Goal: Task Accomplishment & Management: Manage account settings

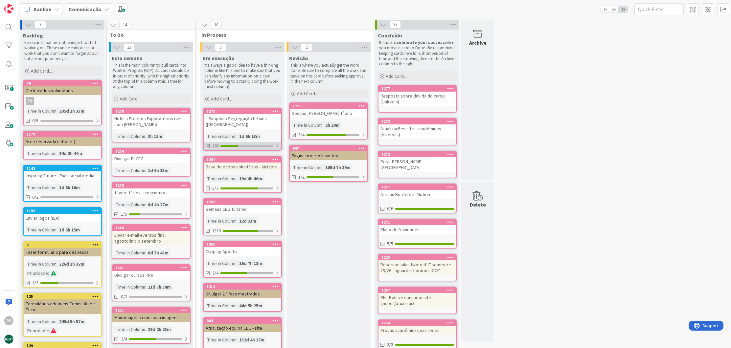
click at [233, 147] on div "2/6" at bounding box center [243, 146] width 78 height 8
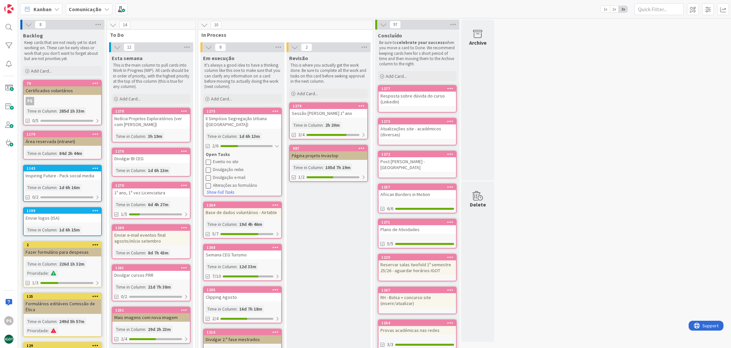
click at [209, 162] on icon at bounding box center [208, 161] width 5 height 5
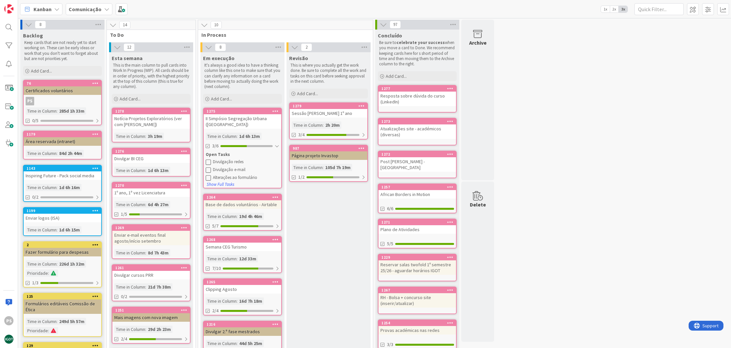
click at [230, 177] on div "Alterações ao formulário" at bounding box center [246, 177] width 66 height 5
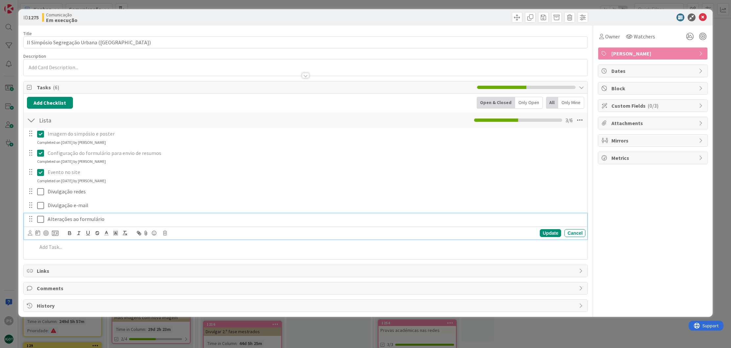
click at [40, 218] on icon at bounding box center [42, 219] width 10 height 8
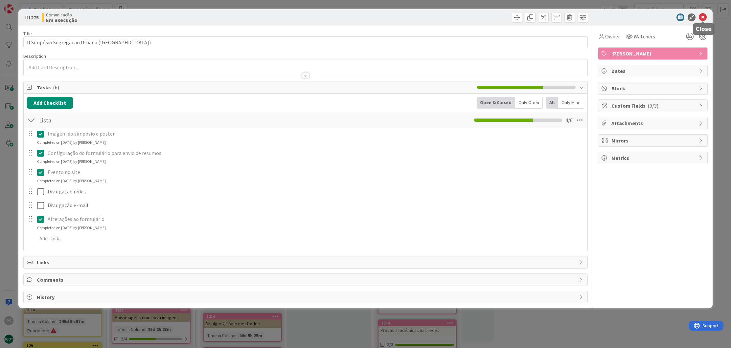
click at [704, 18] on icon at bounding box center [703, 17] width 8 height 8
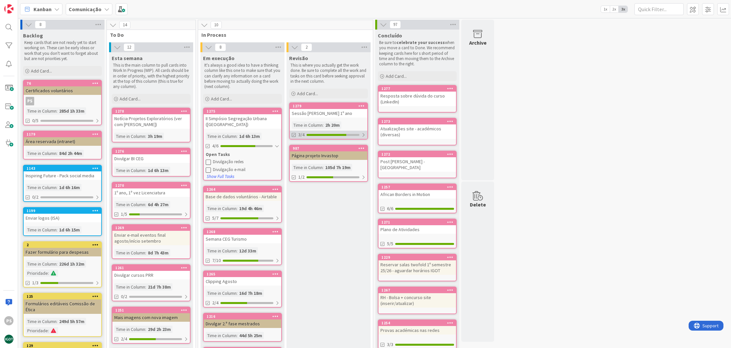
click at [333, 137] on div "3/4" at bounding box center [329, 135] width 78 height 8
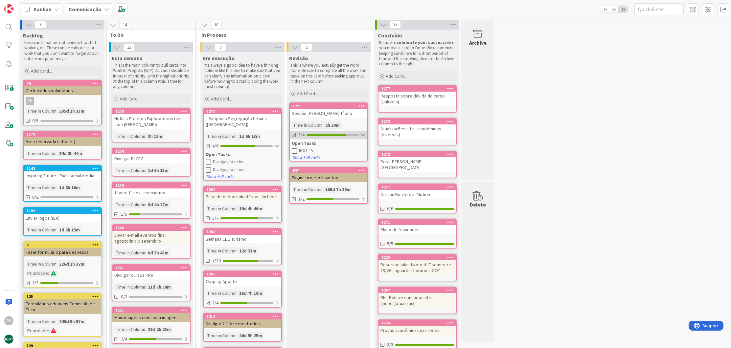
click at [333, 137] on div "3/4" at bounding box center [329, 135] width 78 height 8
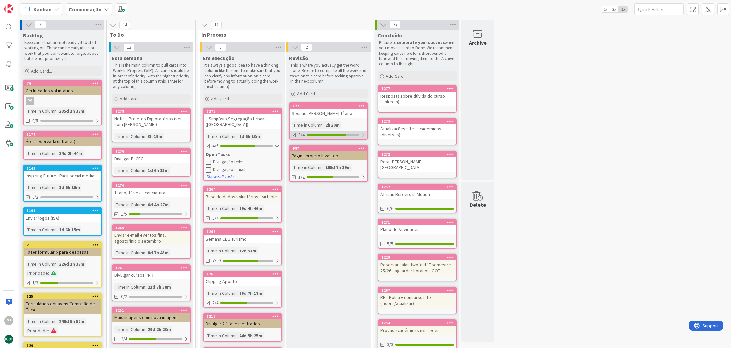
click at [329, 134] on div at bounding box center [326, 135] width 40 height 2
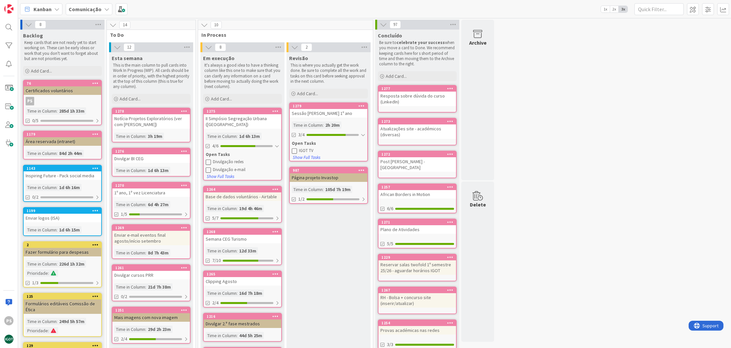
click at [294, 149] on icon at bounding box center [294, 150] width 5 height 5
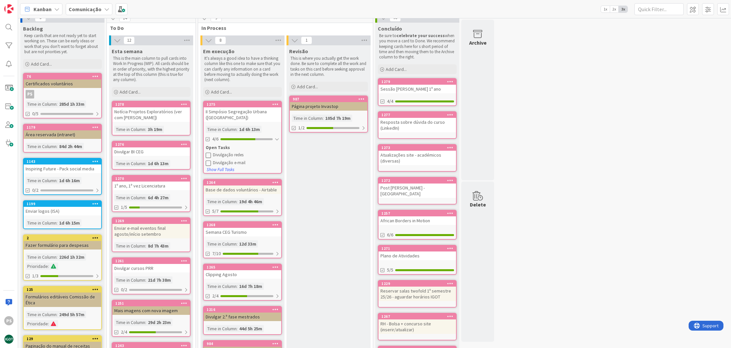
scroll to position [33, 0]
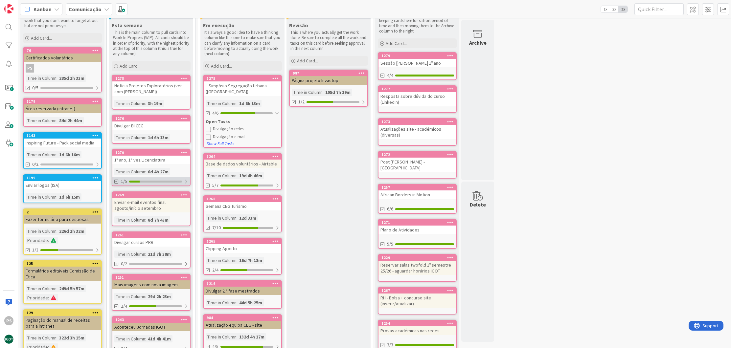
click at [157, 182] on div at bounding box center [155, 182] width 53 height 2
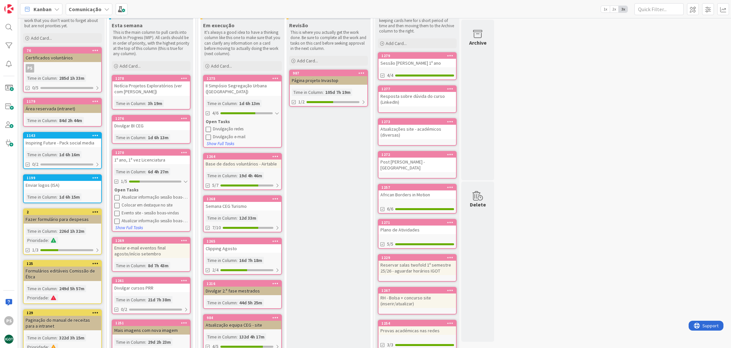
click at [143, 197] on div "Atualizar informação sessão boas-vindas na página 1º ano" at bounding box center [155, 197] width 66 height 5
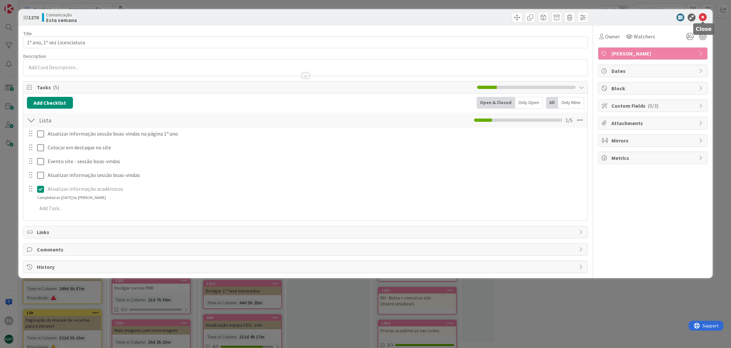
click at [704, 18] on icon at bounding box center [703, 17] width 8 height 8
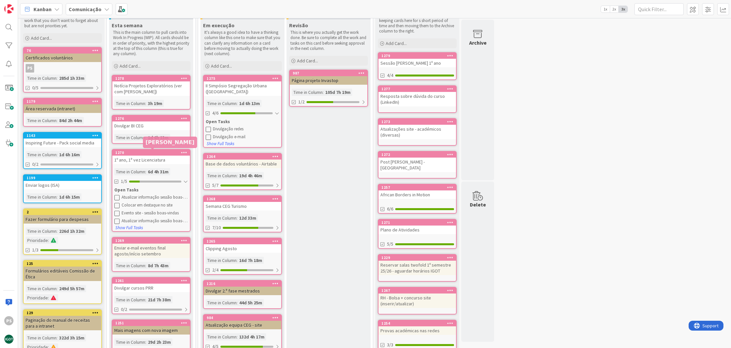
click at [153, 150] on div "1270" at bounding box center [152, 152] width 75 height 5
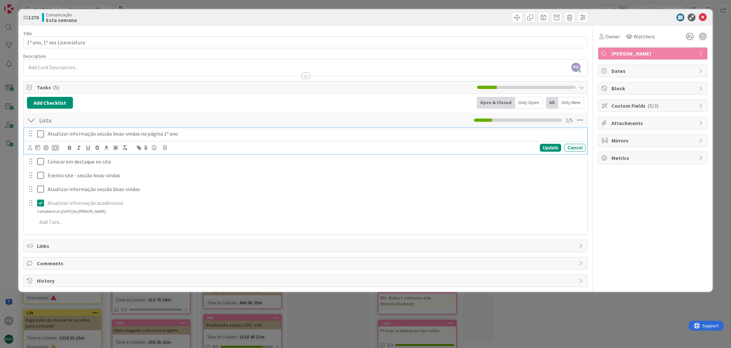
click at [41, 135] on icon at bounding box center [42, 134] width 10 height 8
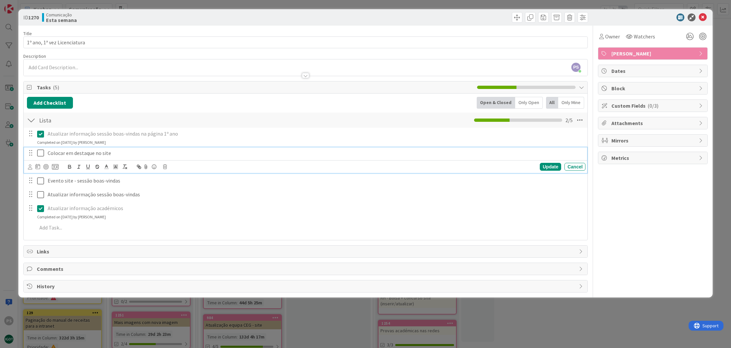
click at [42, 155] on icon at bounding box center [42, 153] width 10 height 8
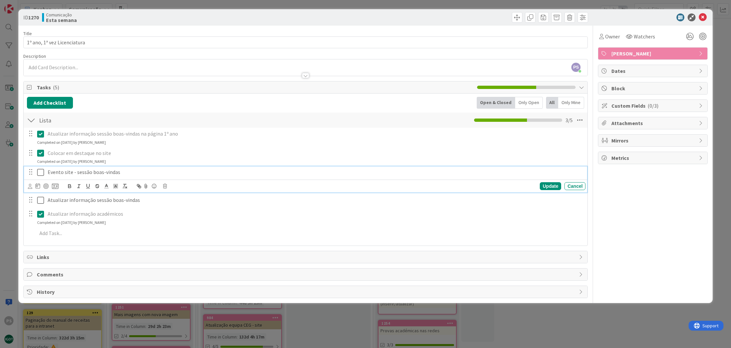
click at [41, 172] on icon at bounding box center [42, 173] width 10 height 8
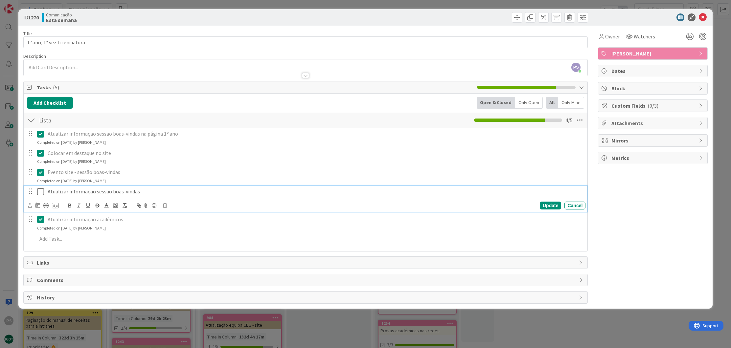
click at [44, 191] on icon at bounding box center [42, 192] width 10 height 8
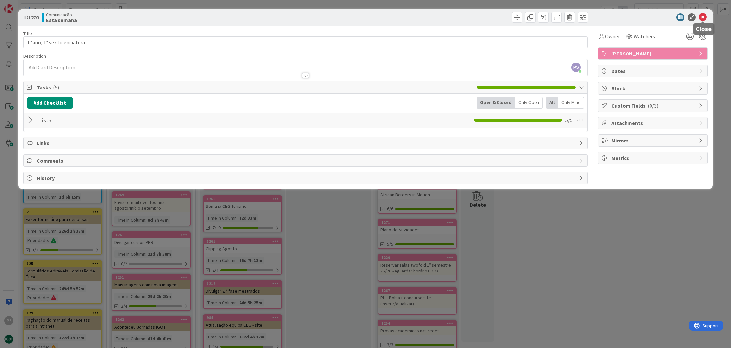
click at [701, 18] on icon at bounding box center [703, 17] width 8 height 8
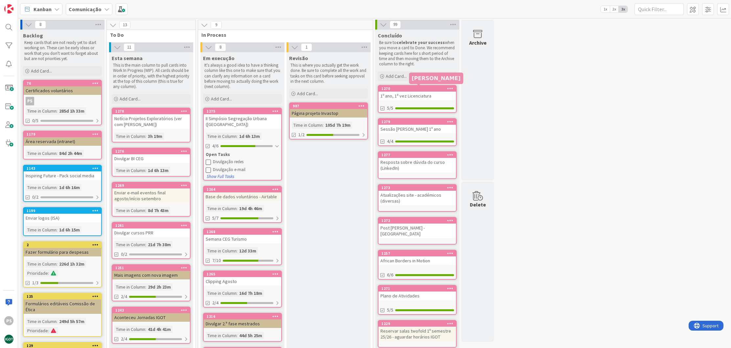
click at [413, 90] on div "1270" at bounding box center [418, 88] width 75 height 5
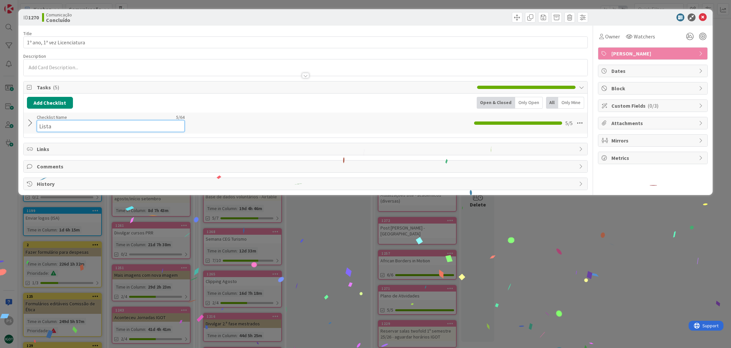
click at [37, 123] on input "Lista" at bounding box center [111, 126] width 148 height 12
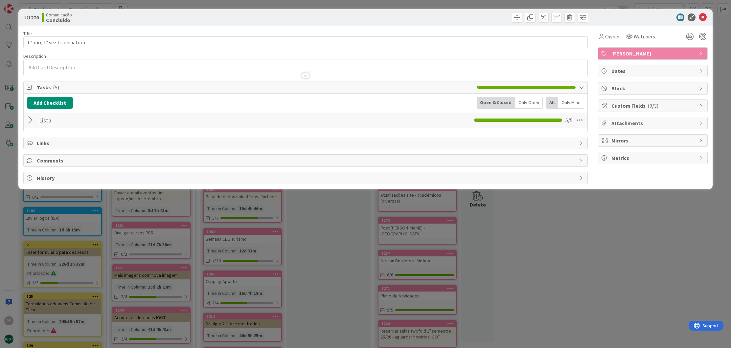
click at [30, 122] on div at bounding box center [31, 120] width 9 height 12
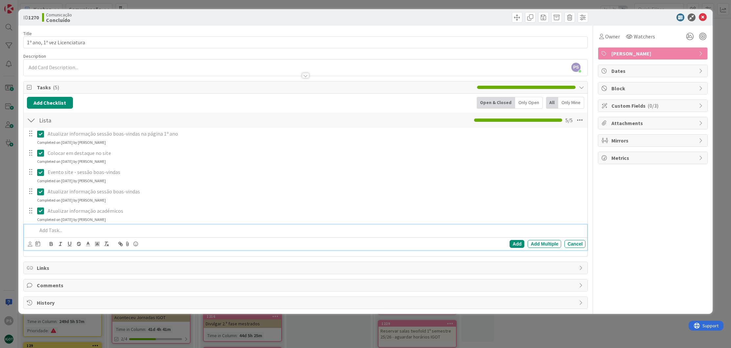
click at [80, 233] on div at bounding box center [309, 230] width 551 height 11
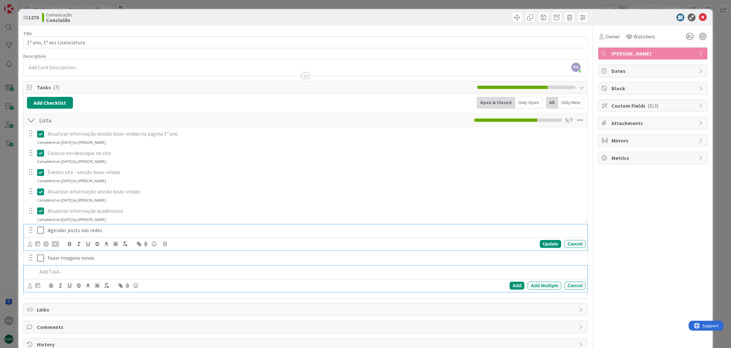
click at [42, 229] on icon at bounding box center [42, 230] width 10 height 8
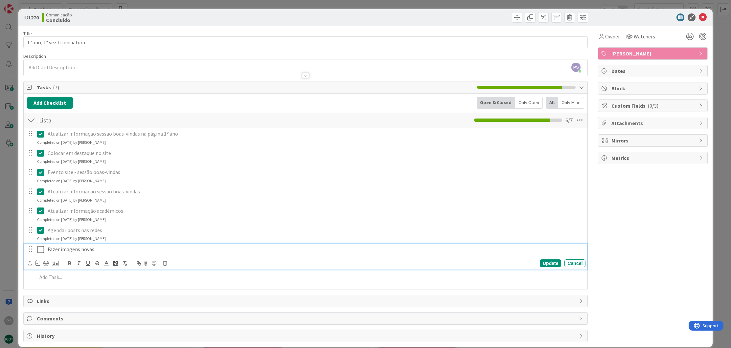
click at [43, 249] on icon at bounding box center [42, 250] width 10 height 8
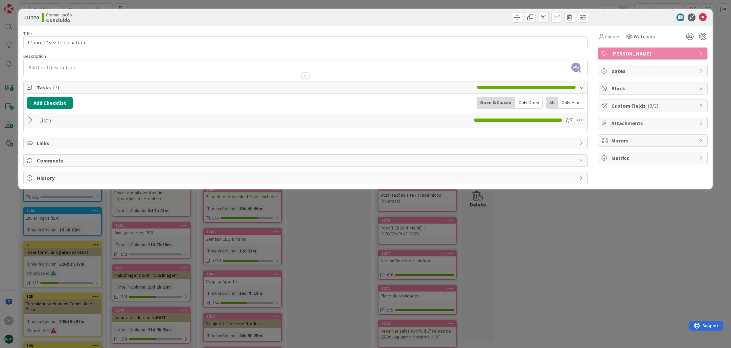
click at [31, 121] on div at bounding box center [31, 120] width 9 height 12
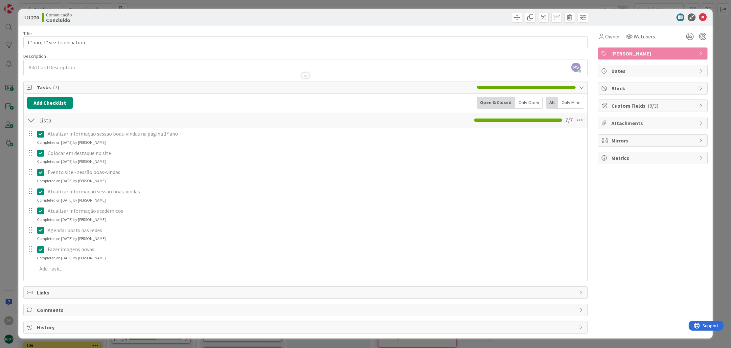
click at [88, 250] on p "Fazer imagens novas" at bounding box center [315, 250] width 535 height 8
click at [32, 248] on div at bounding box center [31, 249] width 9 height 10
click at [42, 249] on icon at bounding box center [42, 250] width 10 height 8
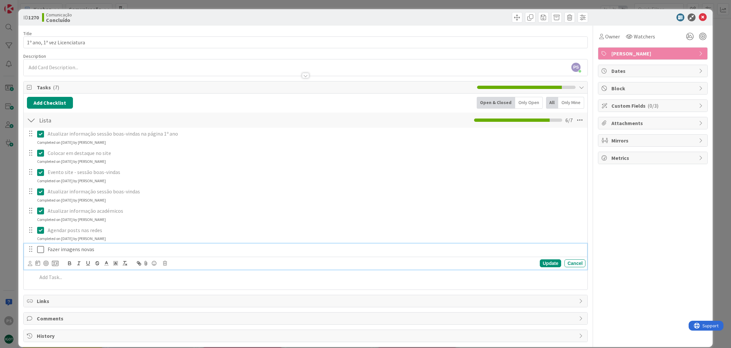
click at [96, 249] on p "Fazer imagens novas" at bounding box center [315, 250] width 535 height 8
drag, startPoint x: 96, startPoint y: 249, endPoint x: 78, endPoint y: 249, distance: 17.4
click at [78, 249] on p "Fazer imagens novas" at bounding box center [315, 250] width 535 height 8
drag, startPoint x: 59, startPoint y: 249, endPoint x: 32, endPoint y: 246, distance: 27.1
click at [32, 246] on div "Fazer imagens com dados deste ano" at bounding box center [306, 249] width 559 height 11
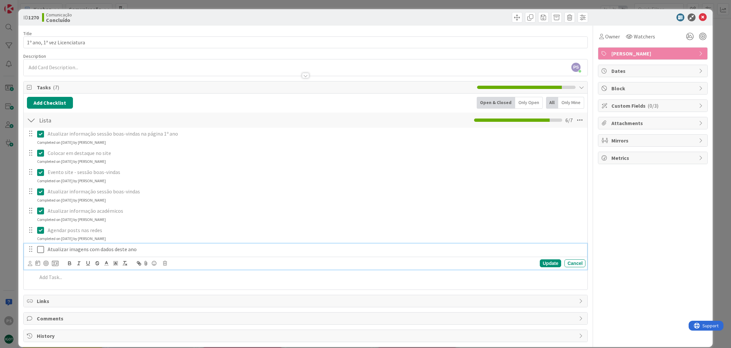
click at [42, 249] on icon at bounding box center [42, 250] width 10 height 8
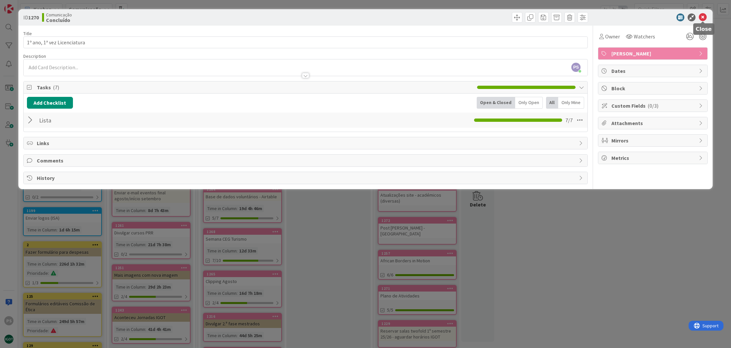
click at [703, 16] on icon at bounding box center [703, 17] width 8 height 8
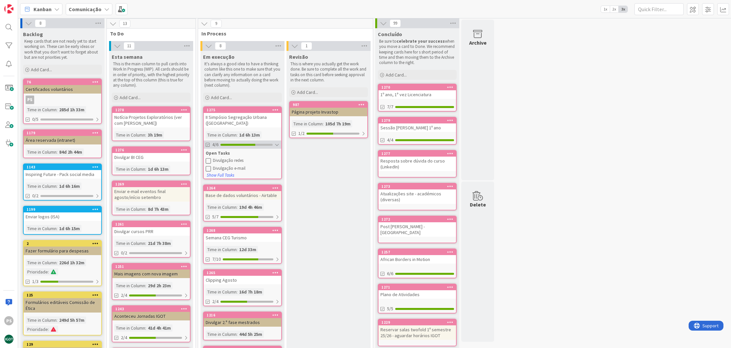
scroll to position [3, 0]
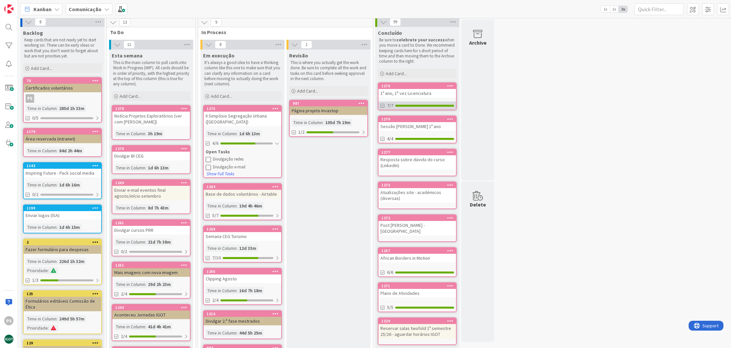
click at [409, 108] on div "7/7" at bounding box center [417, 105] width 78 height 8
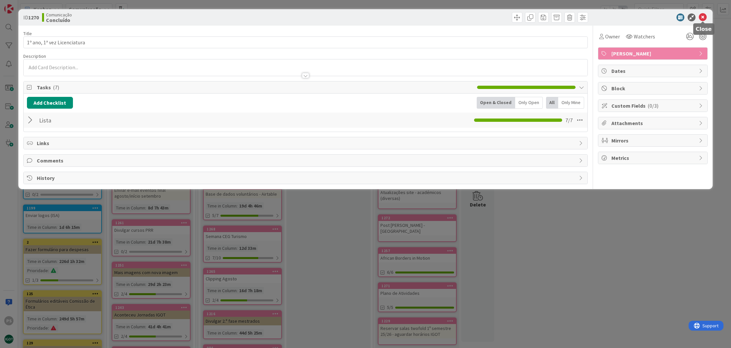
click at [701, 16] on icon at bounding box center [703, 17] width 8 height 8
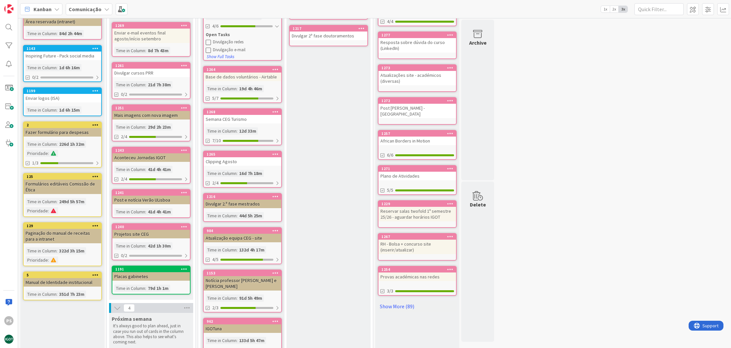
scroll to position [113, 0]
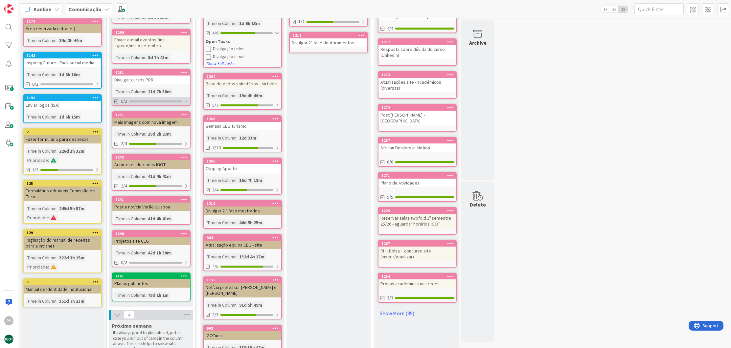
click at [139, 103] on div "0/2" at bounding box center [151, 101] width 78 height 8
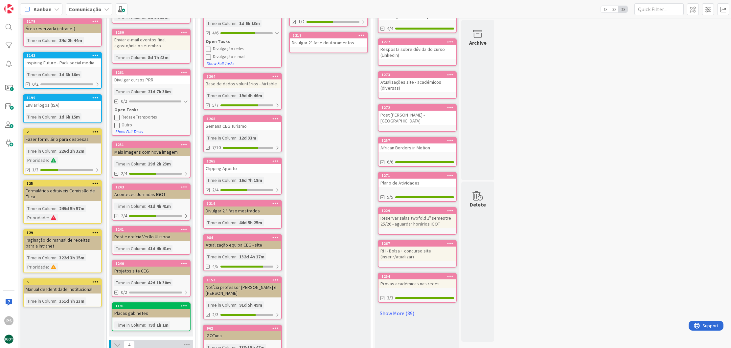
click at [139, 117] on div "Redes e Transportes" at bounding box center [155, 117] width 66 height 5
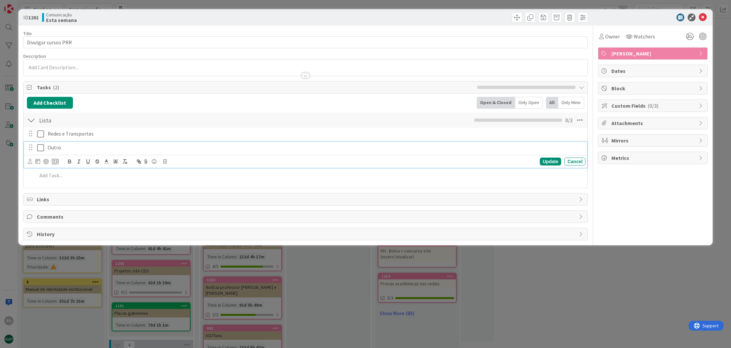
click at [60, 146] on p "Outro" at bounding box center [315, 148] width 535 height 8
drag, startPoint x: 63, startPoint y: 147, endPoint x: 46, endPoint y: 146, distance: 17.2
click at [46, 146] on div "Outro" at bounding box center [315, 147] width 540 height 11
click at [38, 132] on icon at bounding box center [42, 134] width 10 height 8
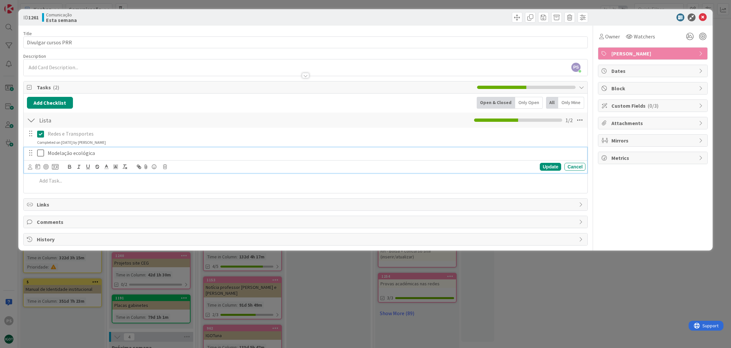
click at [42, 156] on icon at bounding box center [42, 153] width 10 height 8
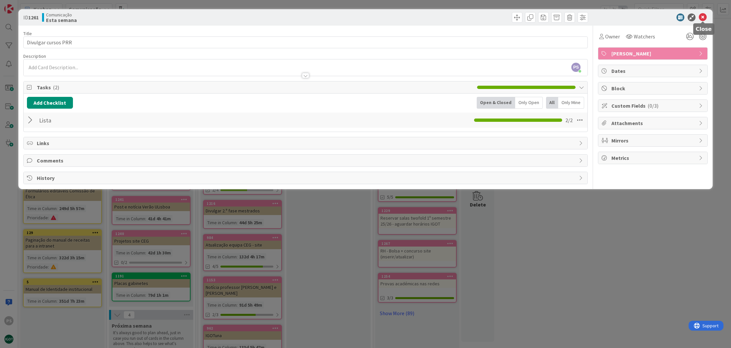
click at [702, 19] on icon at bounding box center [703, 17] width 8 height 8
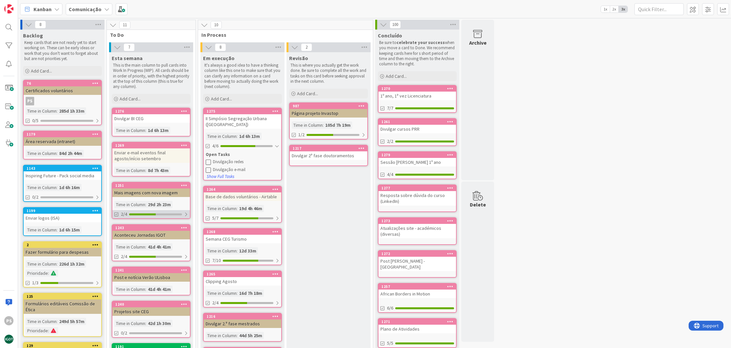
click at [159, 214] on div at bounding box center [155, 215] width 53 height 2
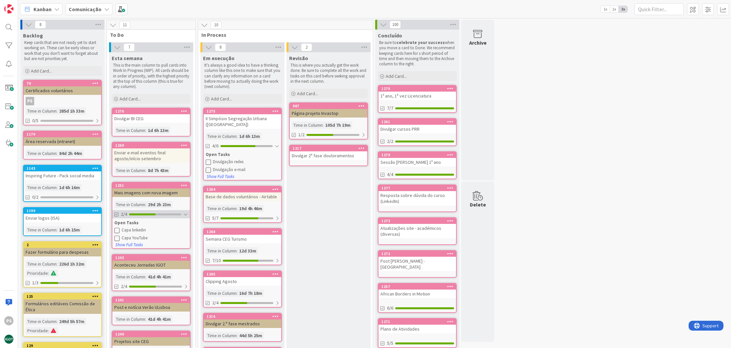
click at [159, 214] on div at bounding box center [155, 215] width 52 height 2
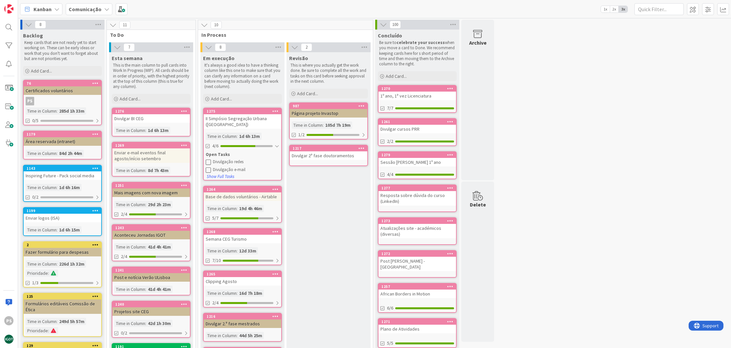
scroll to position [53, 0]
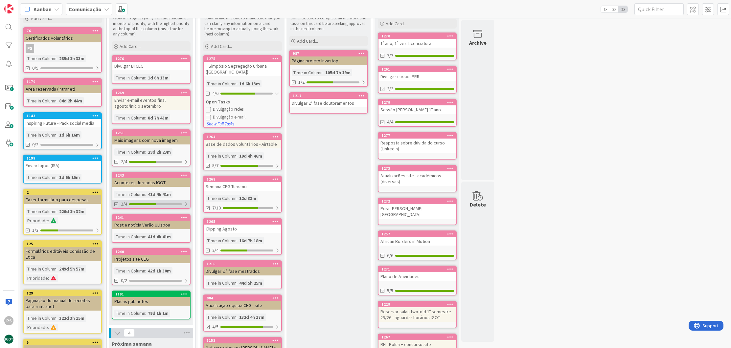
click at [160, 204] on div at bounding box center [155, 204] width 53 height 2
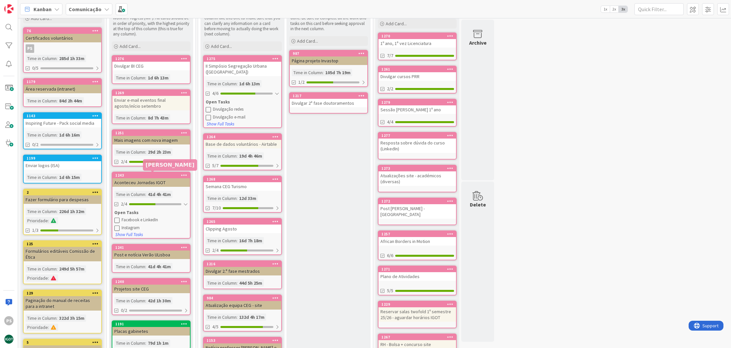
click at [169, 176] on div "1243" at bounding box center [152, 175] width 75 height 5
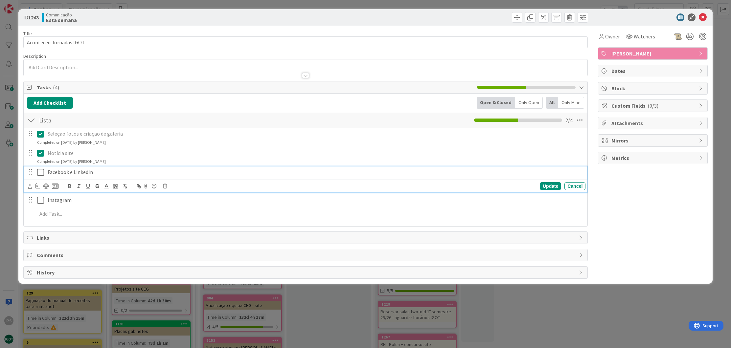
click at [80, 171] on p "Facebook e LinkedIn" at bounding box center [315, 173] width 535 height 8
click at [165, 187] on icon at bounding box center [165, 186] width 4 height 5
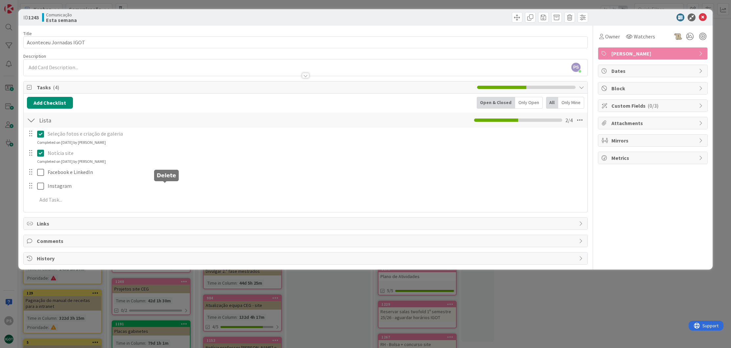
click at [183, 213] on div "Title 23 / 128 Aconteceu Jornadas IGOT Description PS [PERSON_NAME] just joined…" at bounding box center [305, 145] width 565 height 239
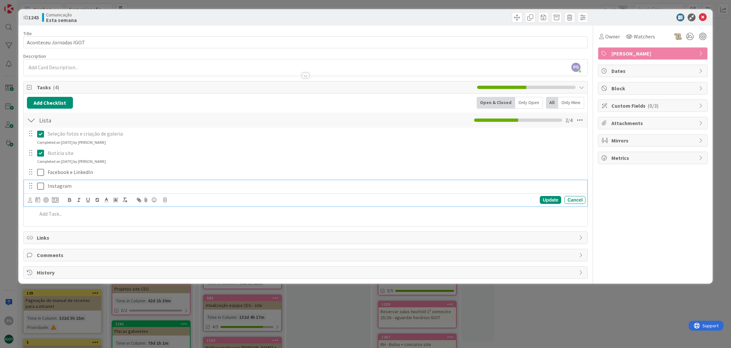
click at [84, 187] on p "Instagram" at bounding box center [315, 186] width 535 height 8
click at [165, 200] on icon at bounding box center [165, 200] width 4 height 5
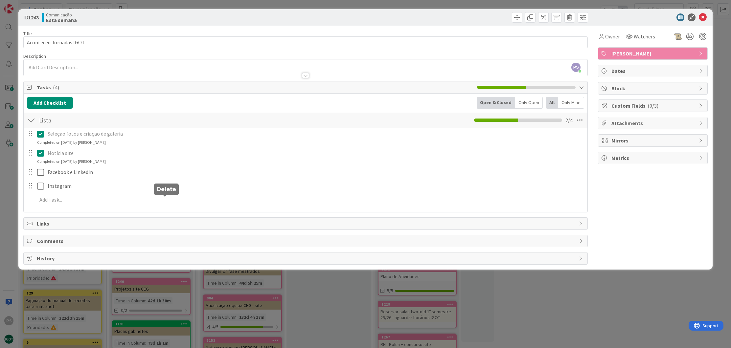
click at [175, 225] on div "Title 23 / 128 Aconteceu Jornadas IGOT Description PS [PERSON_NAME] just joined…" at bounding box center [305, 145] width 565 height 239
click at [704, 17] on icon at bounding box center [703, 17] width 8 height 8
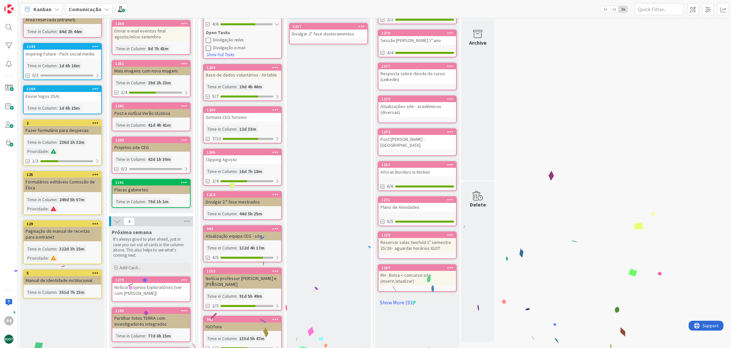
scroll to position [76, 0]
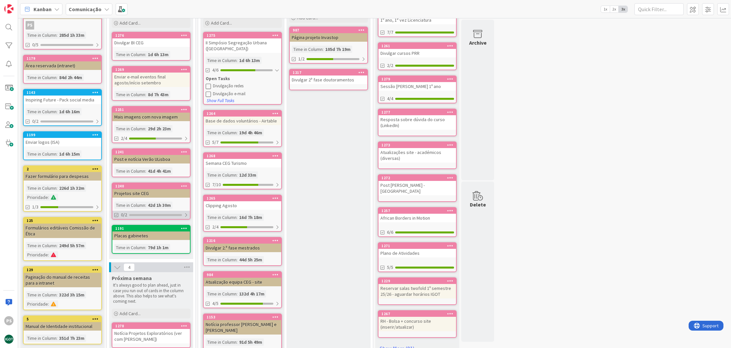
click at [155, 212] on div "0/2" at bounding box center [151, 215] width 78 height 8
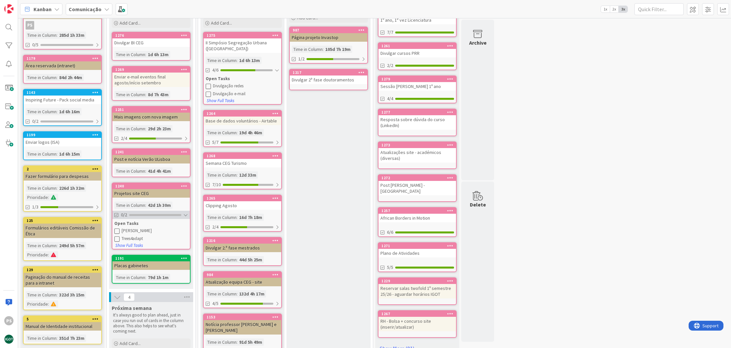
click at [155, 214] on div at bounding box center [155, 215] width 52 height 2
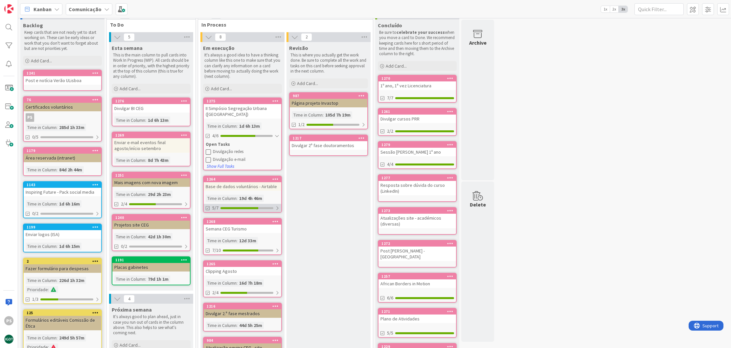
scroll to position [27, 0]
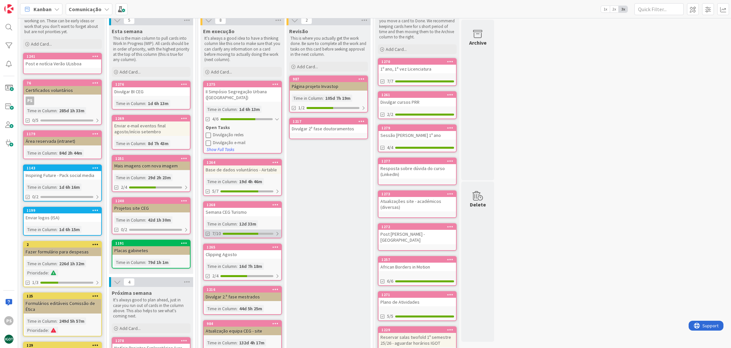
click at [254, 231] on div "7/10" at bounding box center [243, 234] width 78 height 8
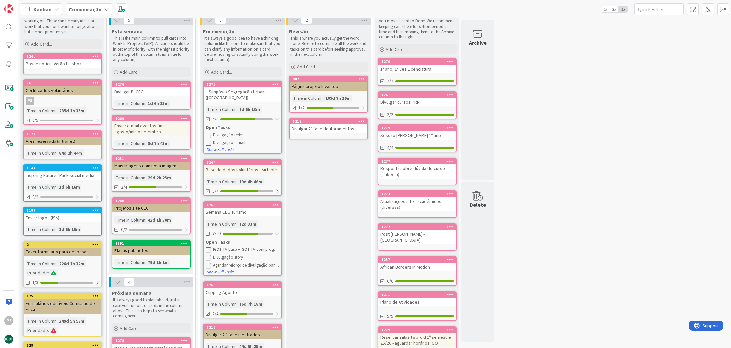
click at [210, 250] on icon at bounding box center [208, 249] width 5 height 5
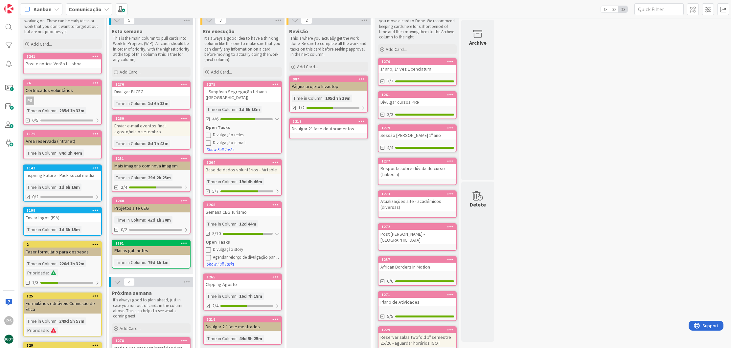
click at [208, 257] on icon at bounding box center [208, 257] width 5 height 5
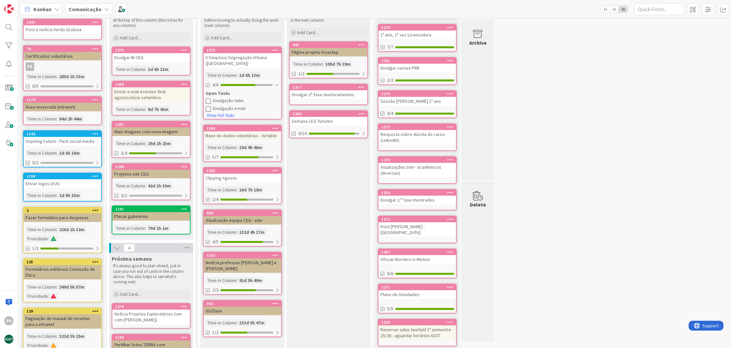
scroll to position [159, 0]
